Goal: Task Accomplishment & Management: Use online tool/utility

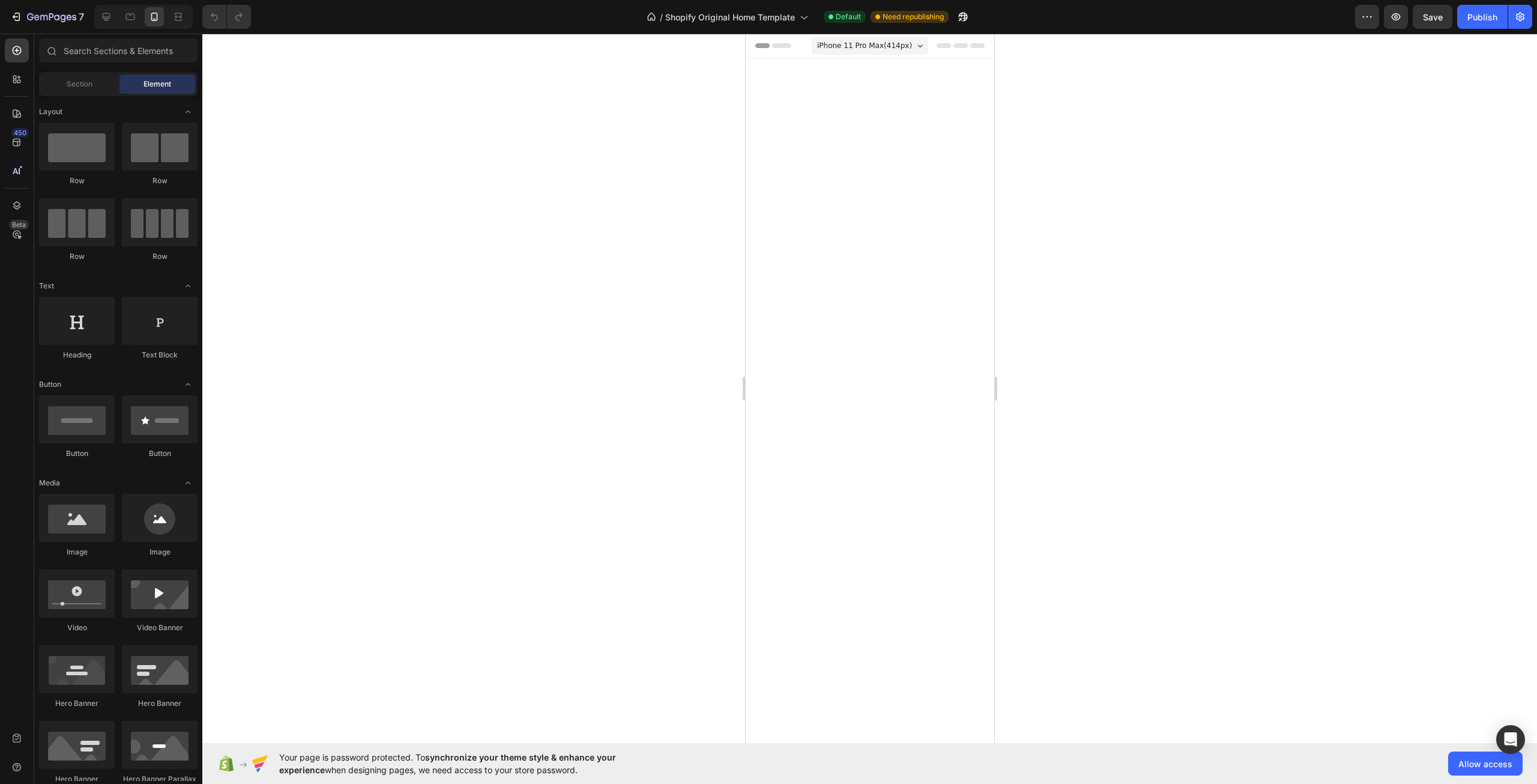
scroll to position [4143, 0]
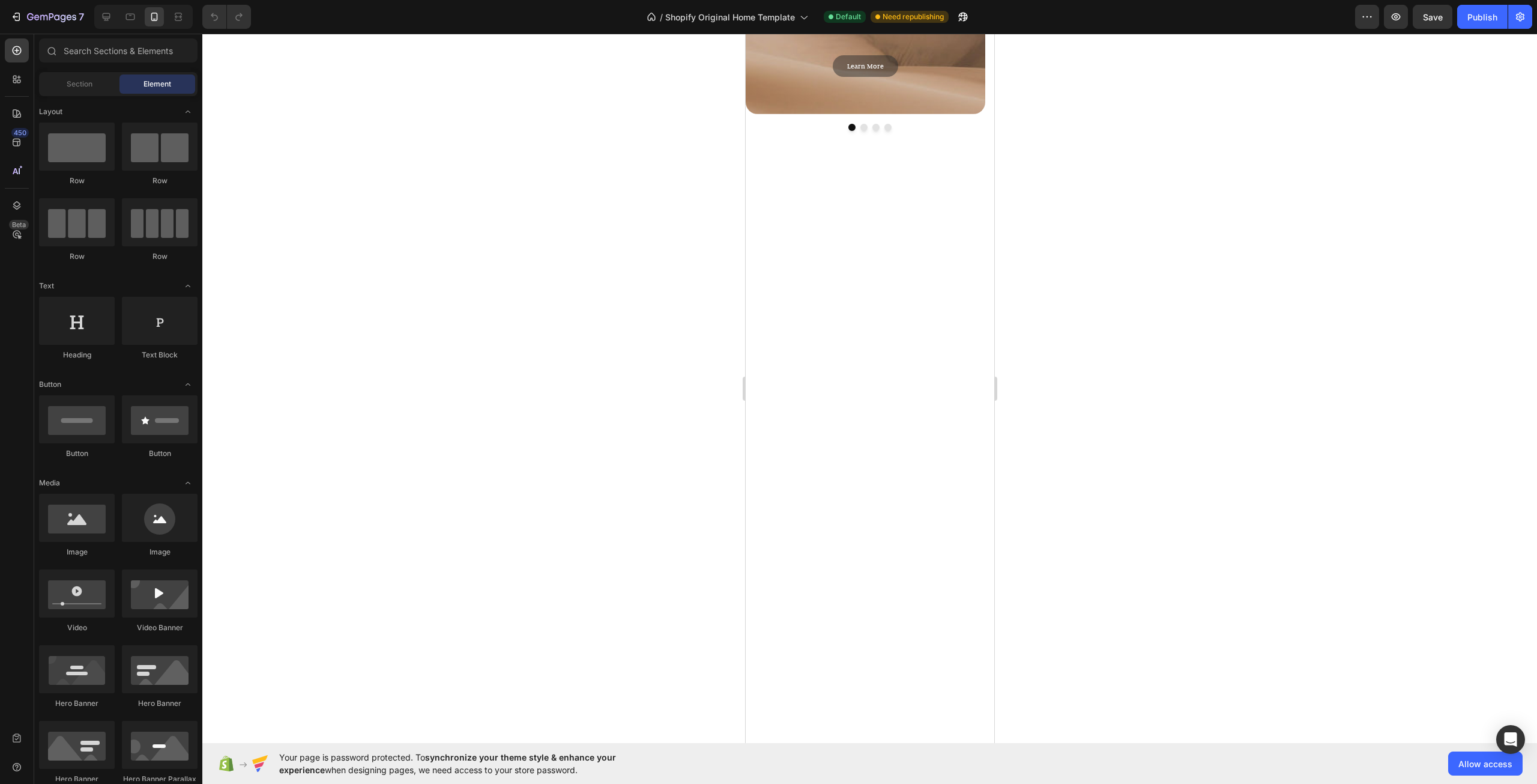
scroll to position [2942, 0]
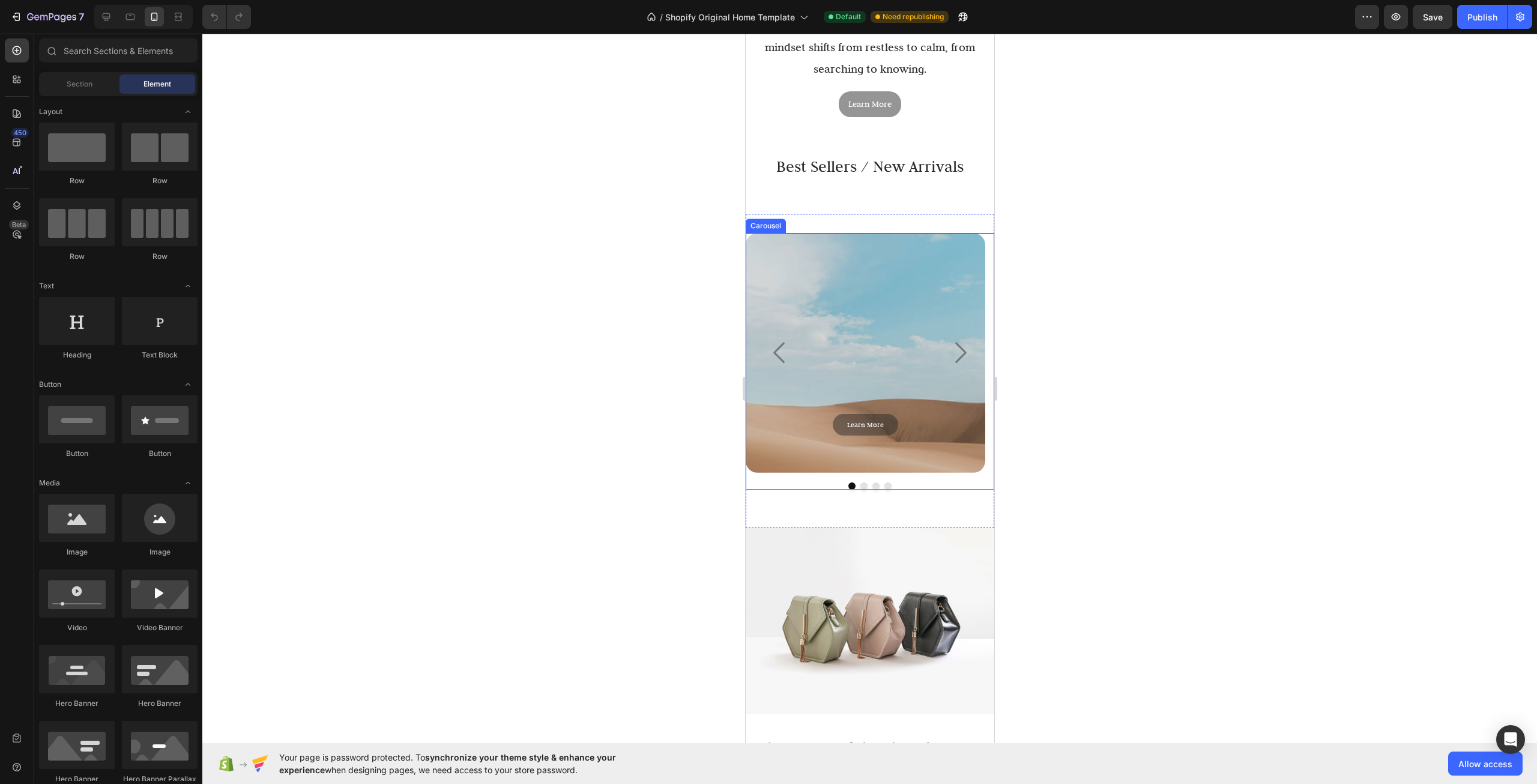
click at [944, 343] on icon "Carousel Next Arrow" at bounding box center [960, 353] width 30 height 30
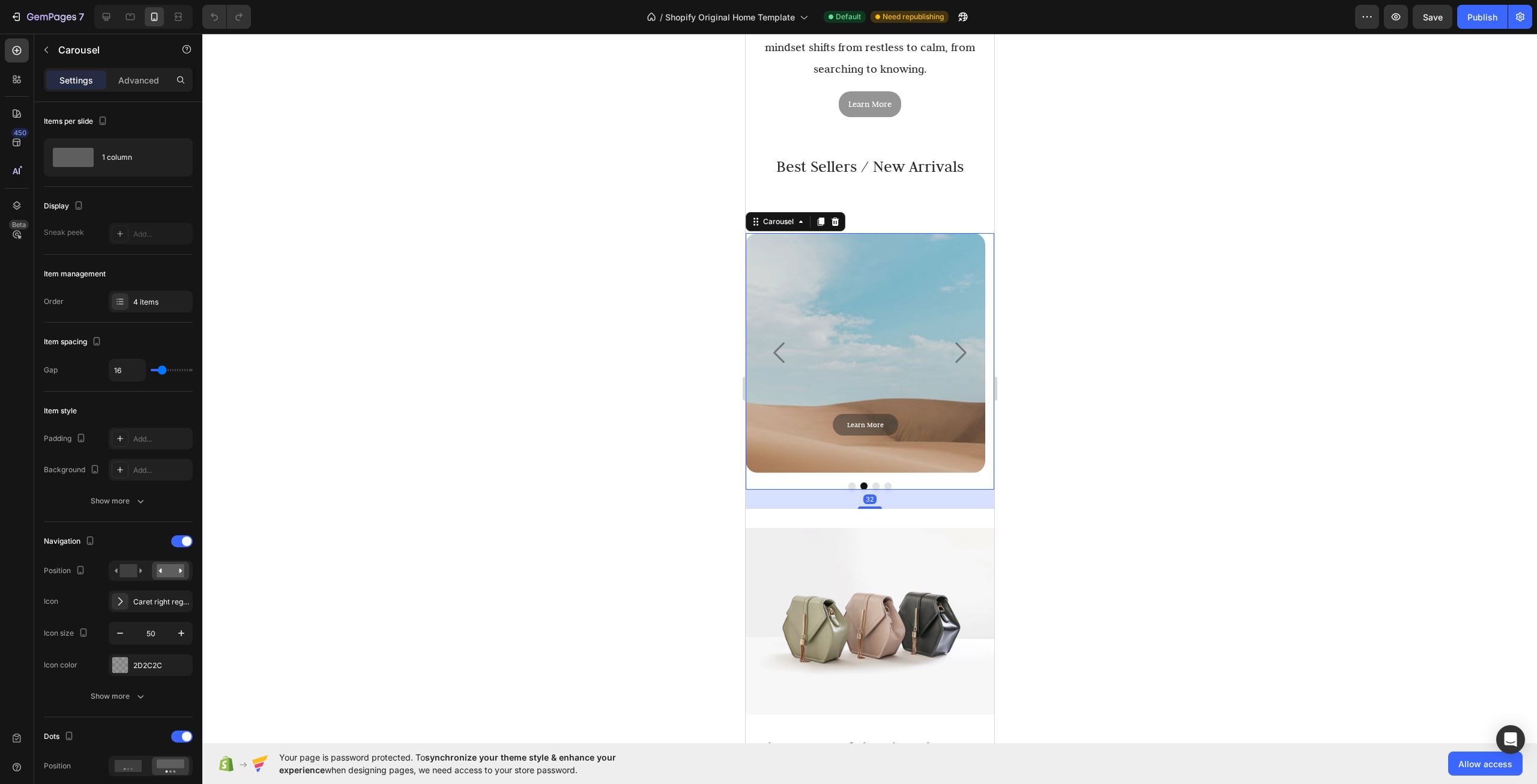
click at [949, 343] on icon "Carousel Next Arrow" at bounding box center [960, 353] width 30 height 30
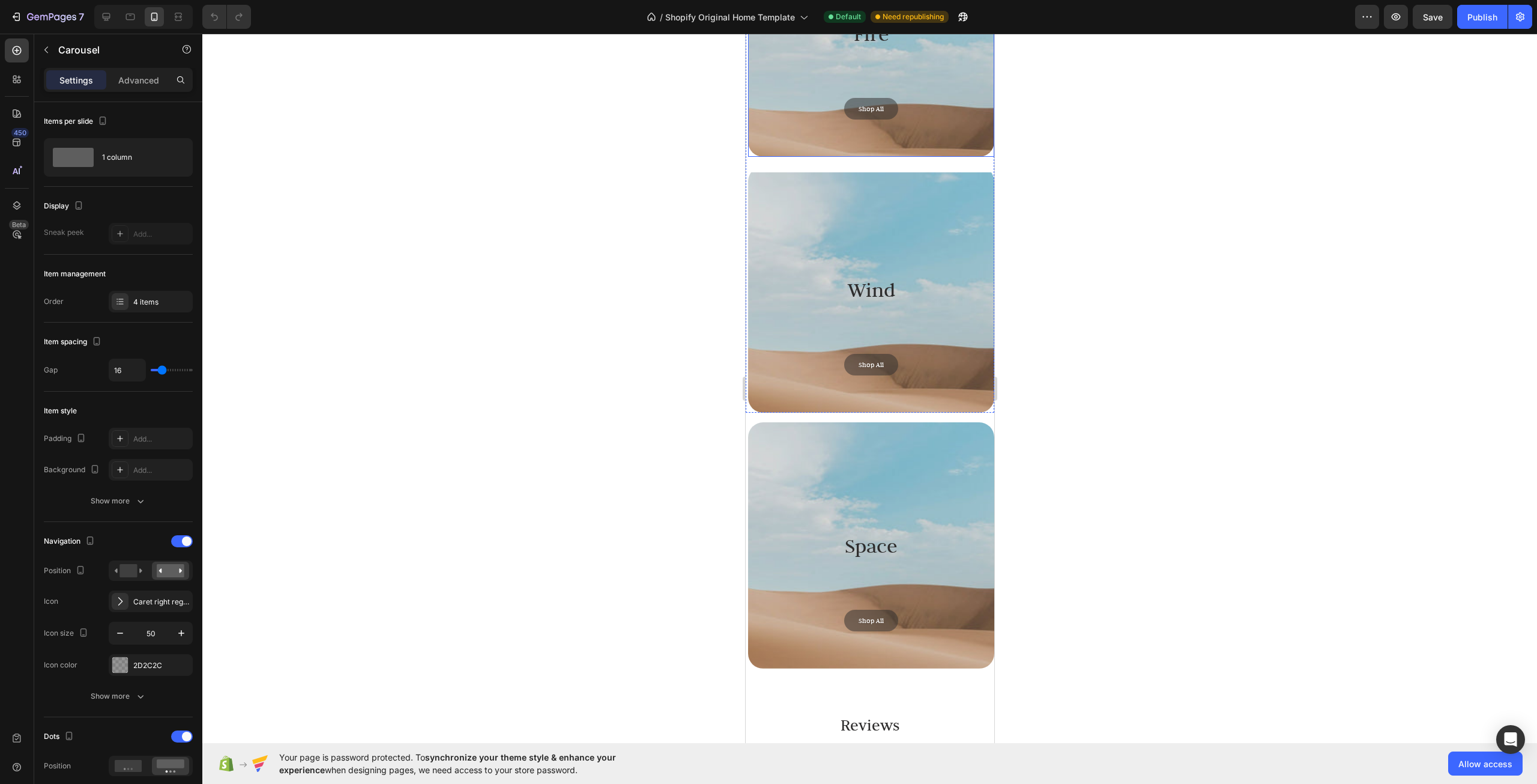
scroll to position [4383, 0]
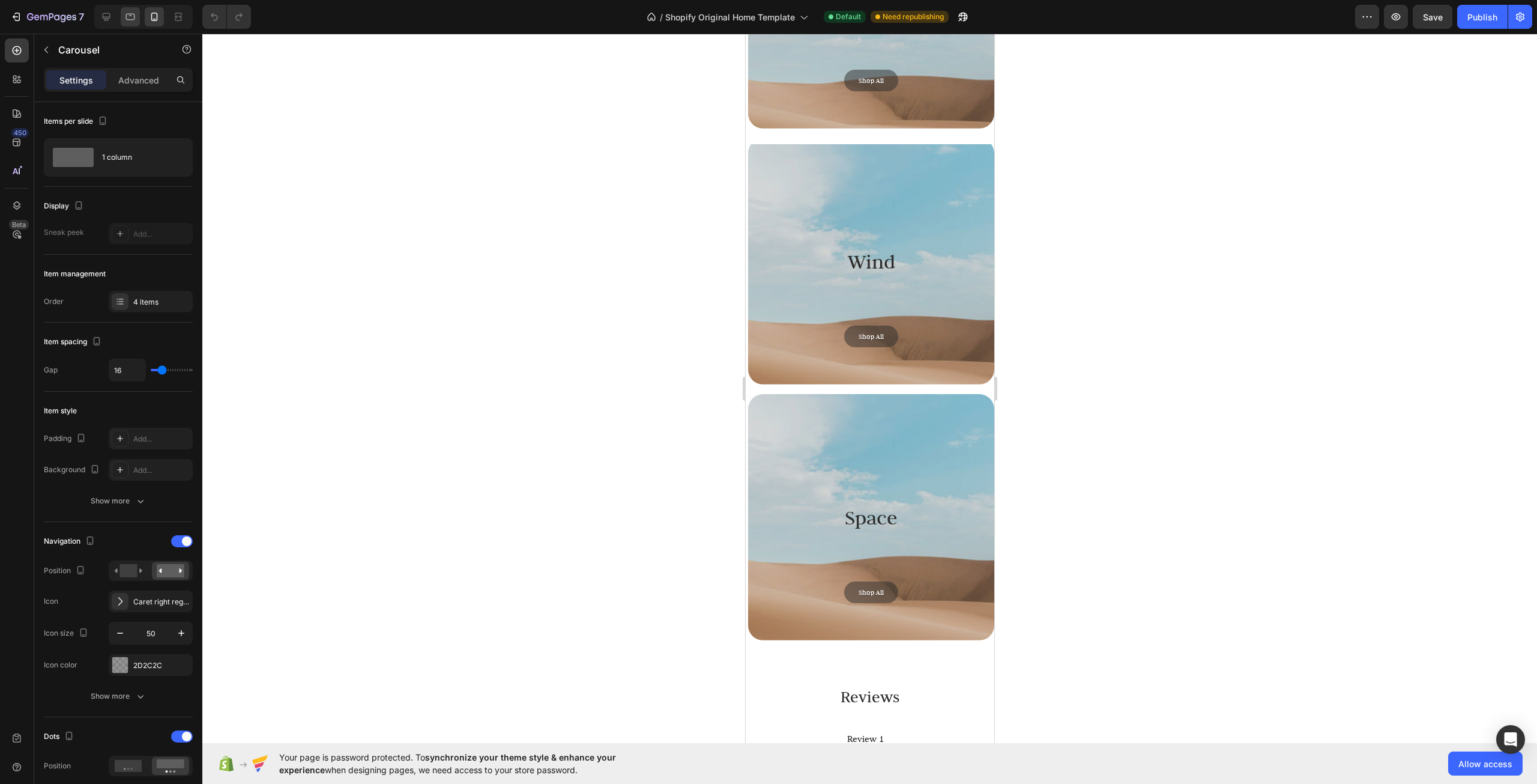
click at [120, 17] on div at bounding box center [143, 16] width 99 height 24
click at [123, 15] on div at bounding box center [130, 17] width 19 height 19
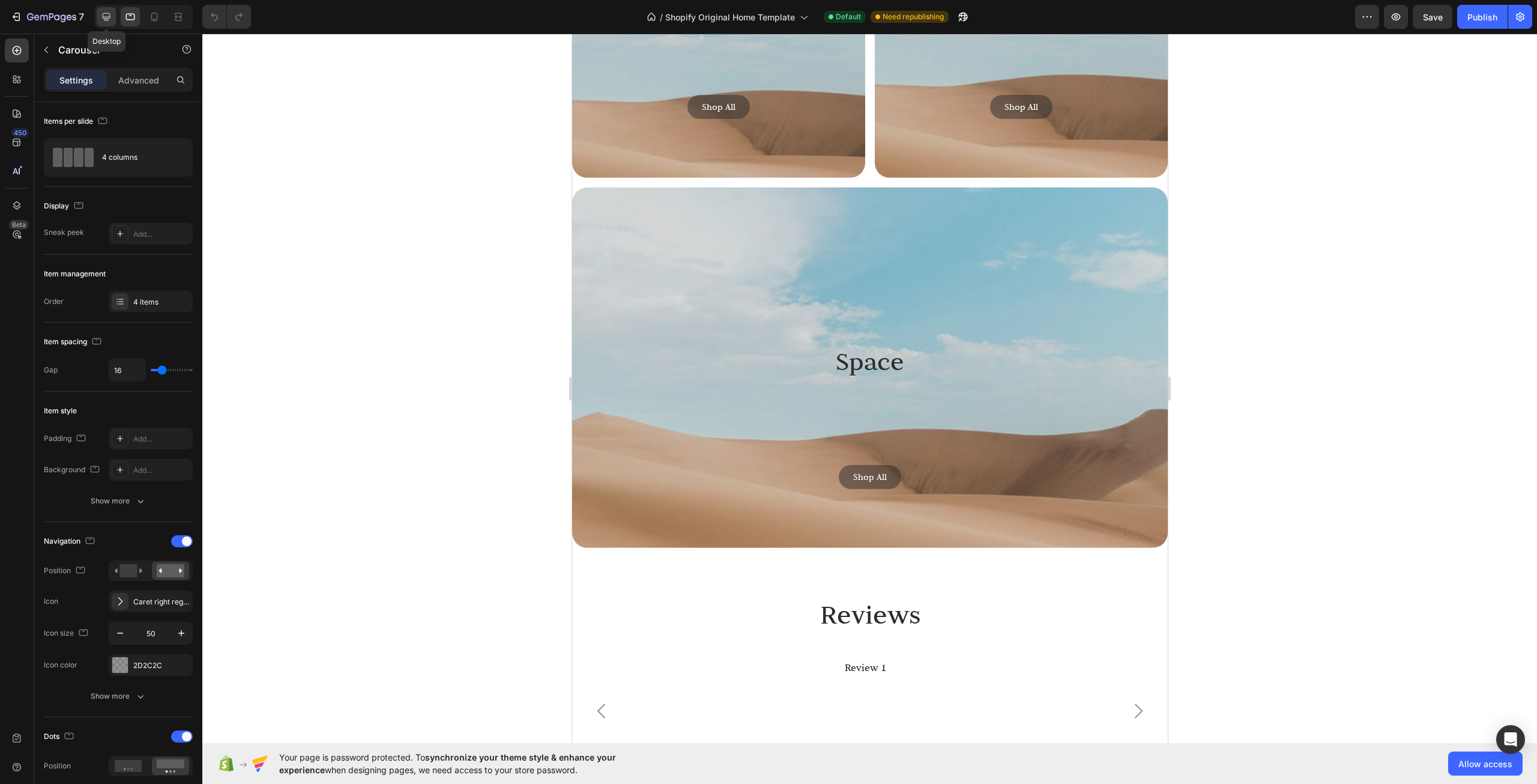
click at [102, 19] on icon at bounding box center [106, 16] width 12 height 12
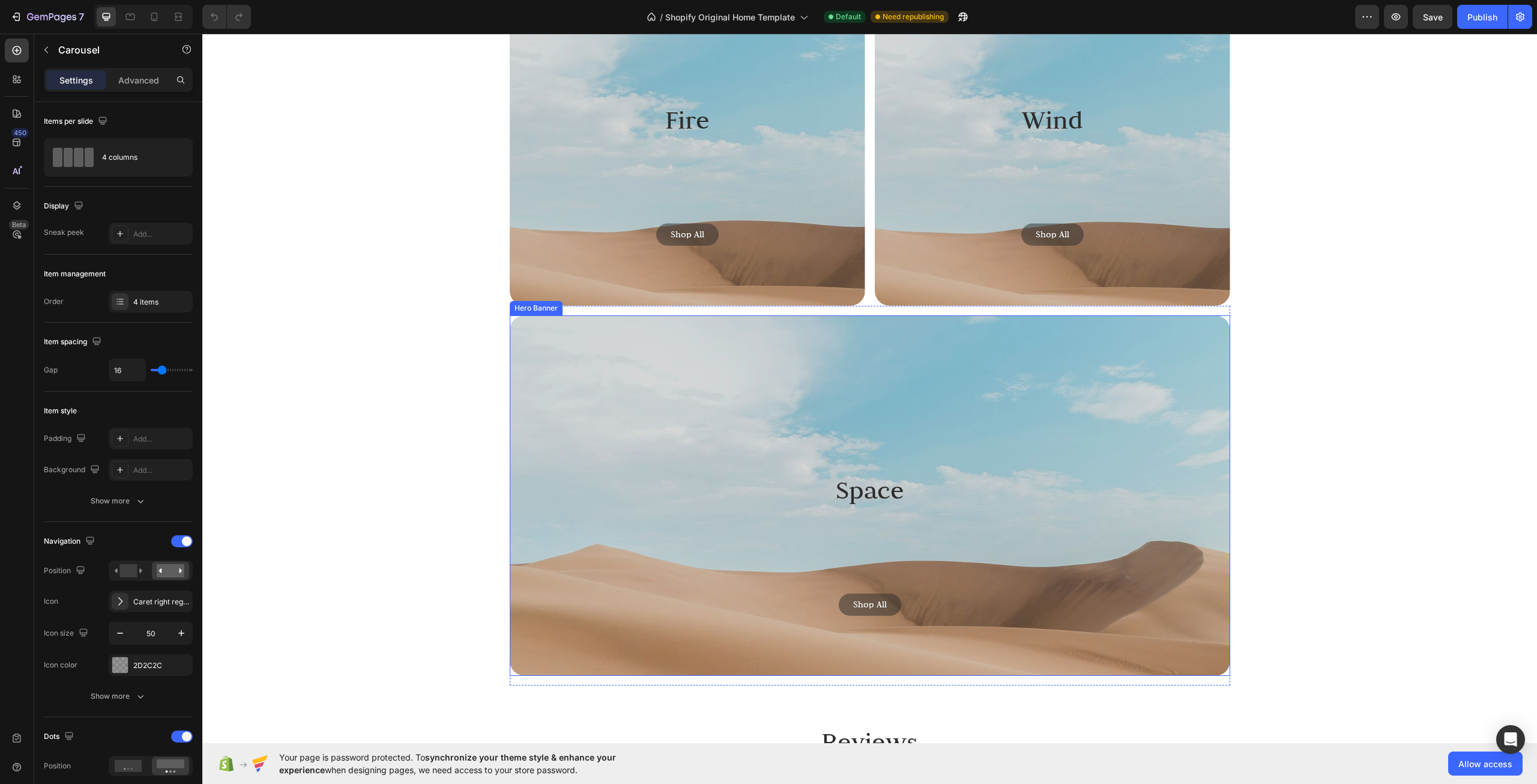
scroll to position [4022, 0]
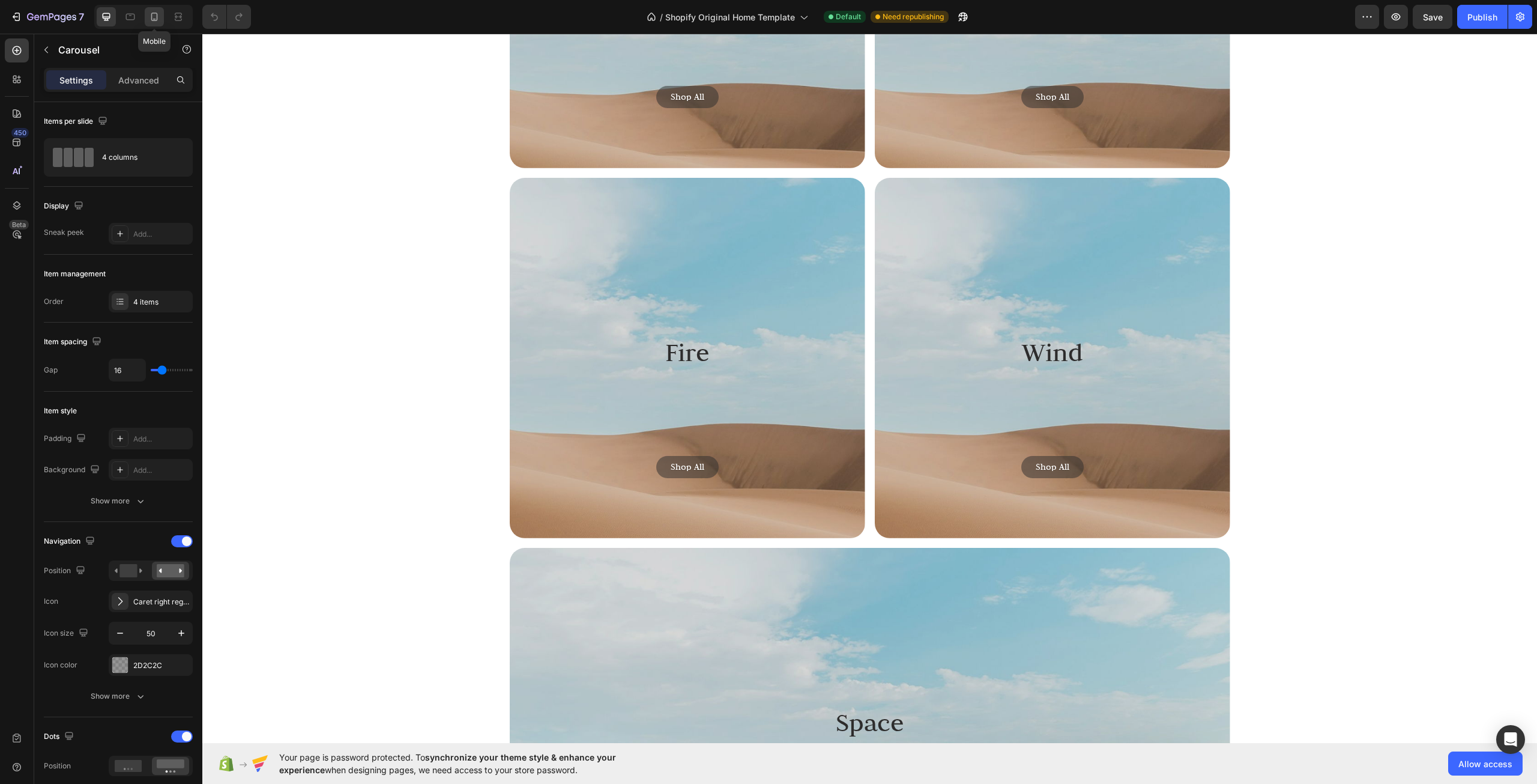
click at [162, 15] on div at bounding box center [155, 17] width 19 height 19
type input "100%"
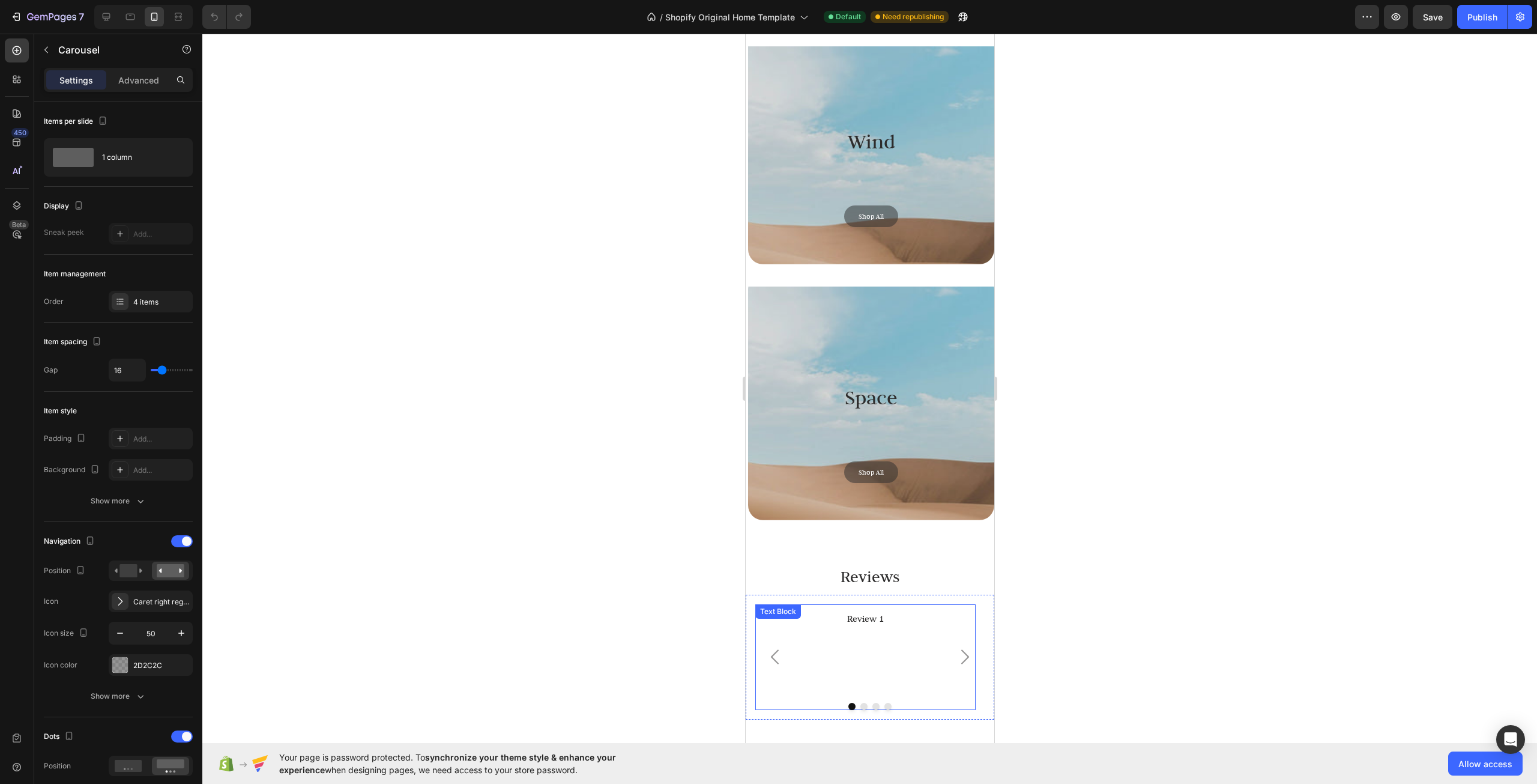
scroll to position [4895, 0]
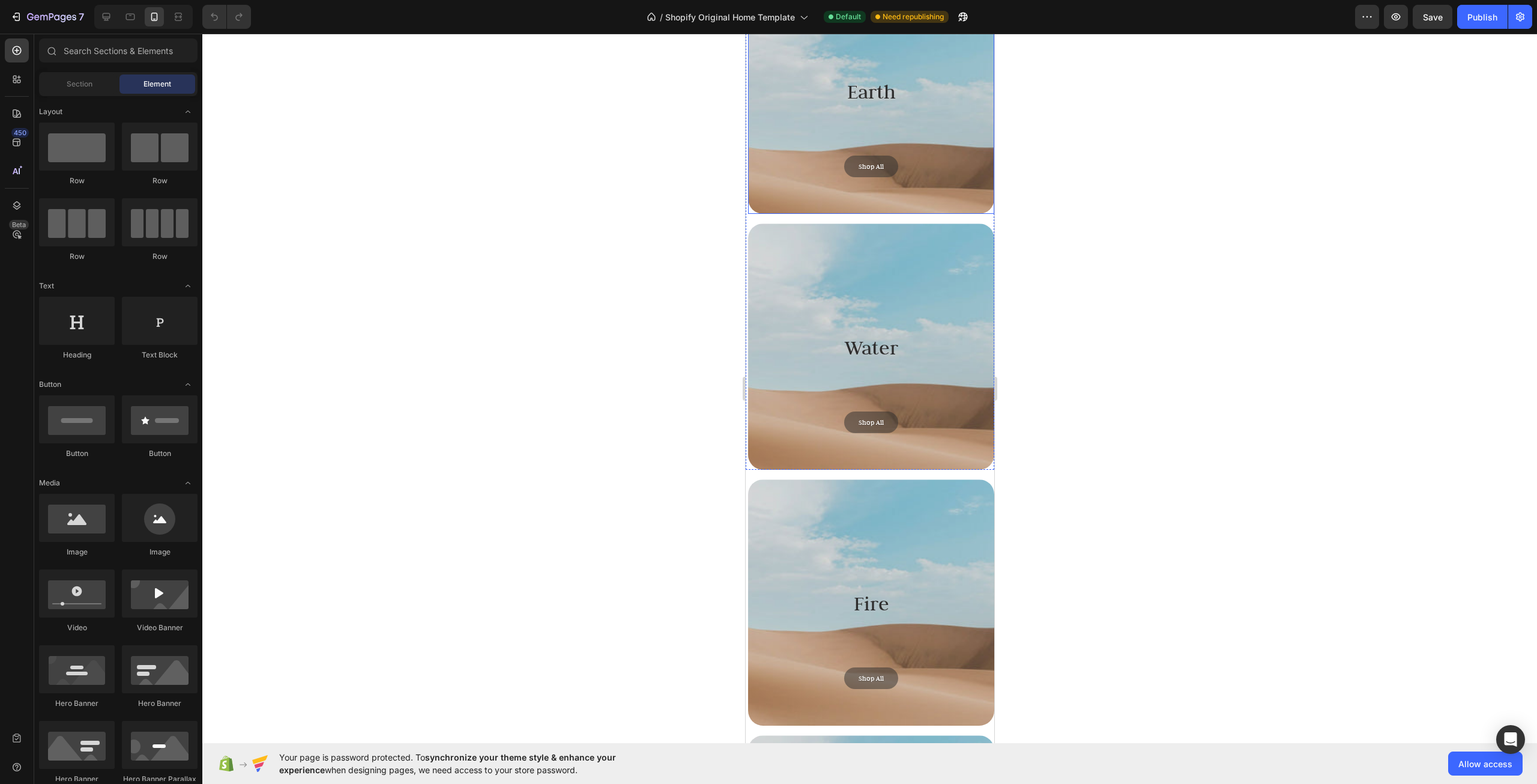
scroll to position [3602, 0]
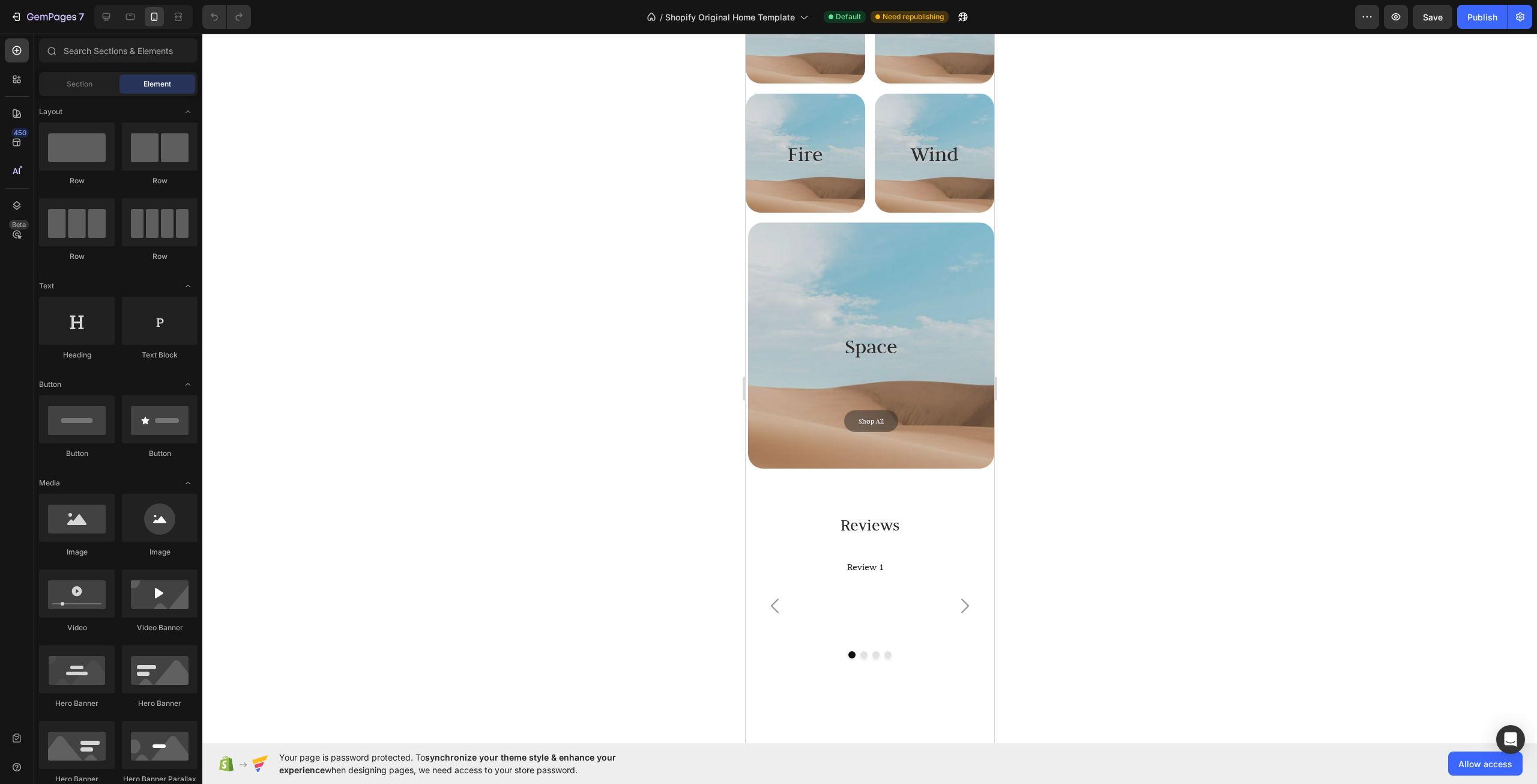
scroll to position [3543, 0]
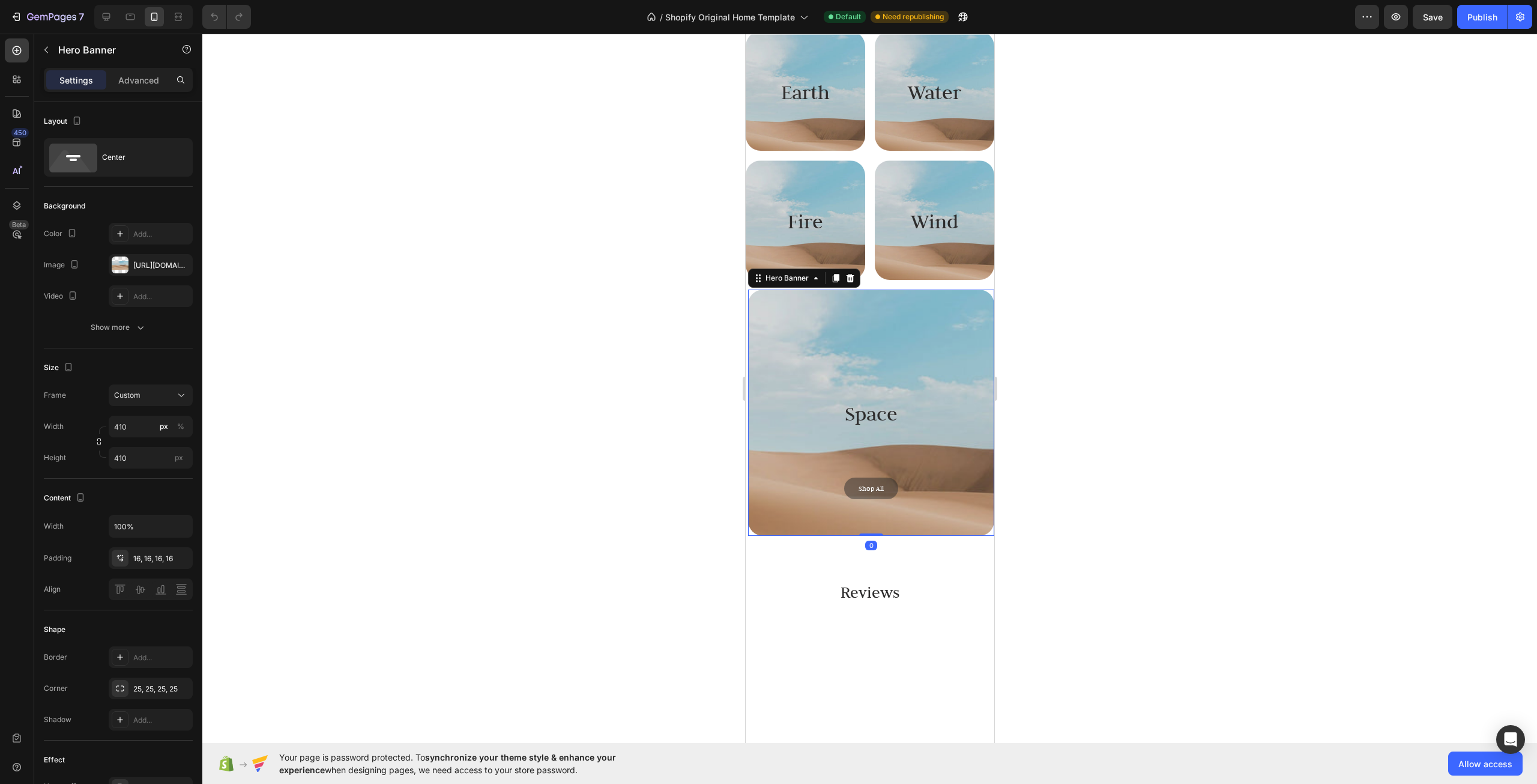
click at [875, 533] on div "Background Image" at bounding box center [870, 458] width 259 height 388
click at [787, 160] on div "Hero Banner" at bounding box center [772, 153] width 53 height 14
click at [1178, 500] on div at bounding box center [869, 408] width 1335 height 750
